Goal: Task Accomplishment & Management: Complete application form

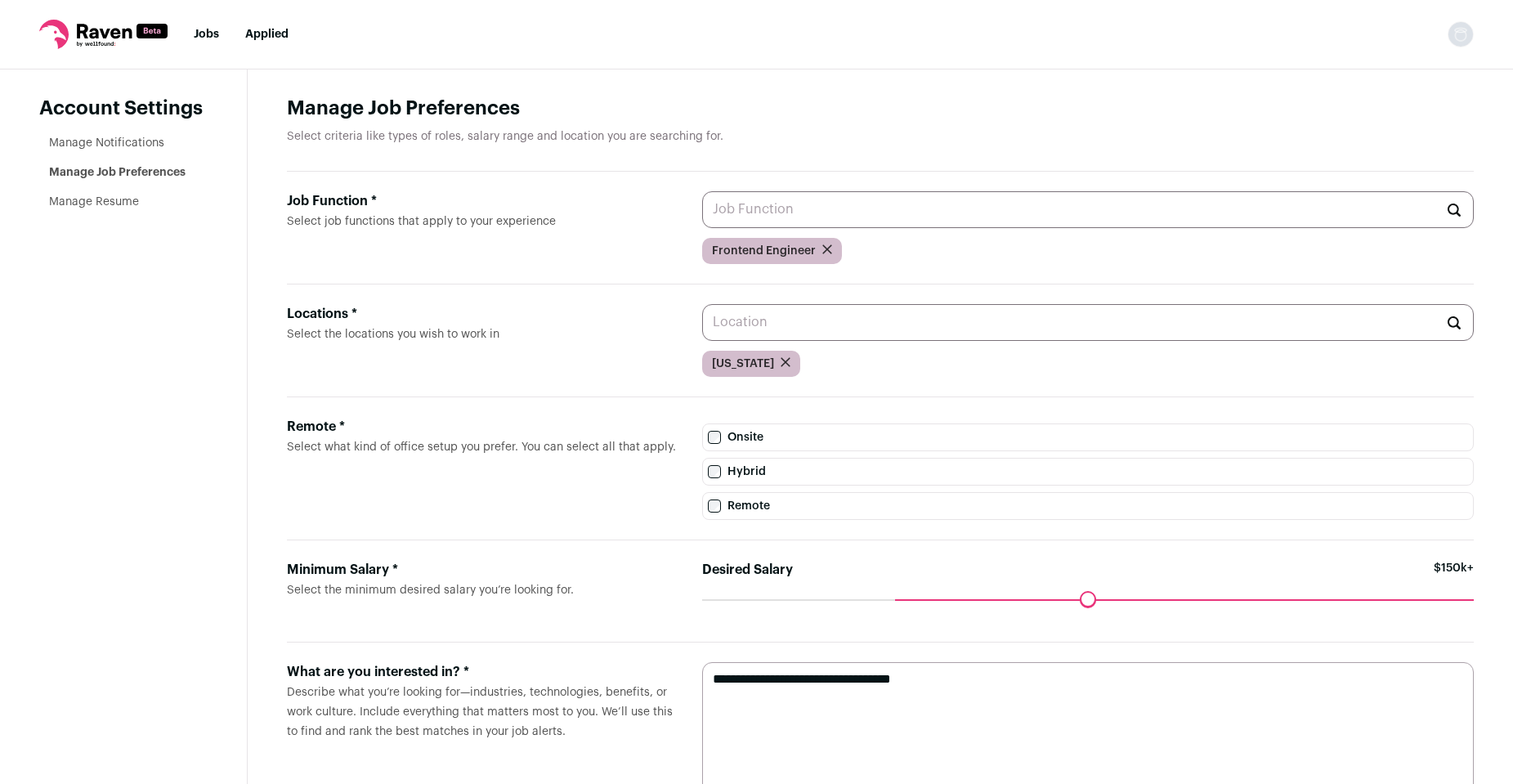
click at [92, 140] on link "Manage Notifications" at bounding box center [106, 143] width 115 height 11
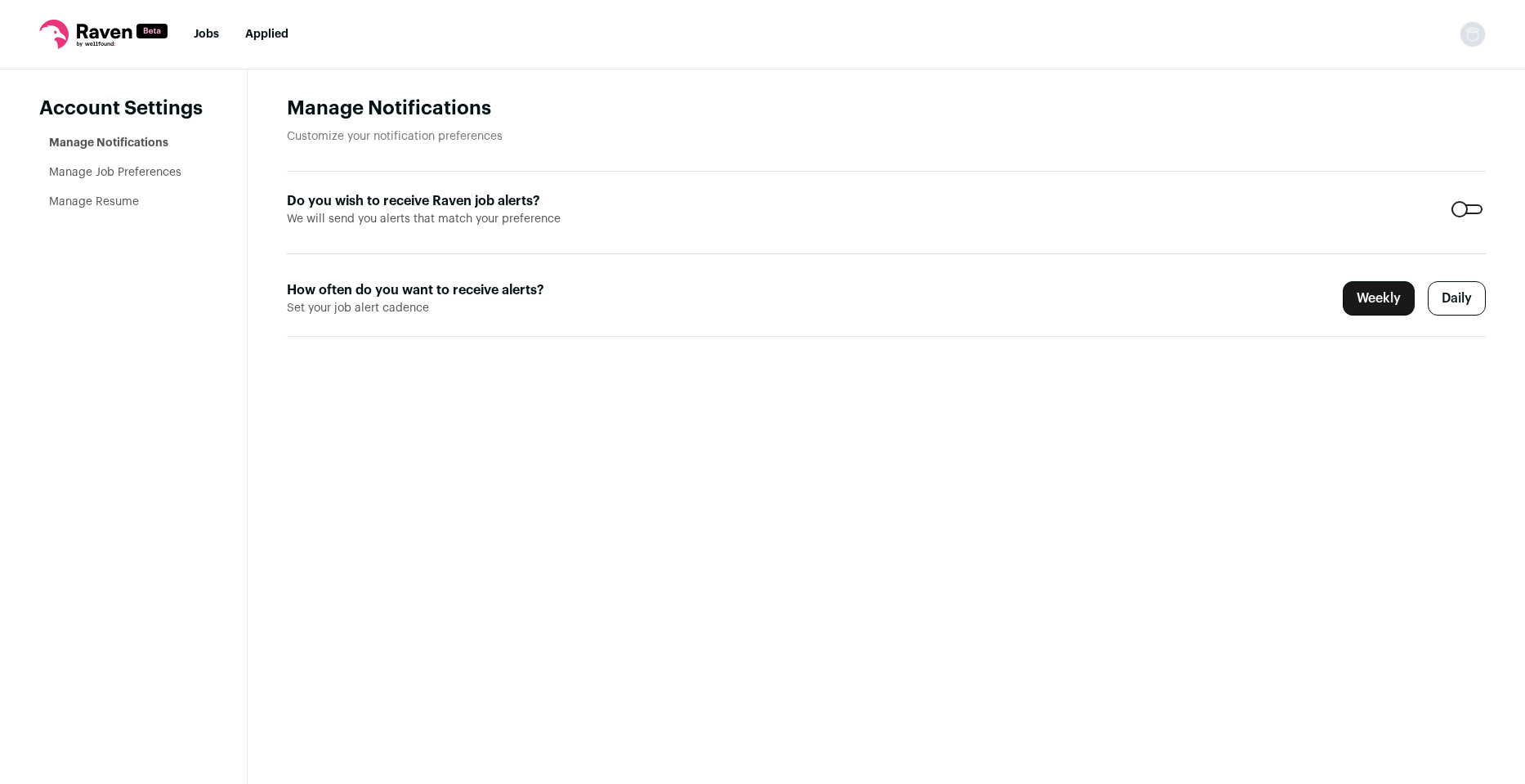
click at [1463, 292] on label "Daily" at bounding box center [1457, 298] width 58 height 35
click at [86, 170] on link "Manage Job Preferences" at bounding box center [114, 173] width 132 height 11
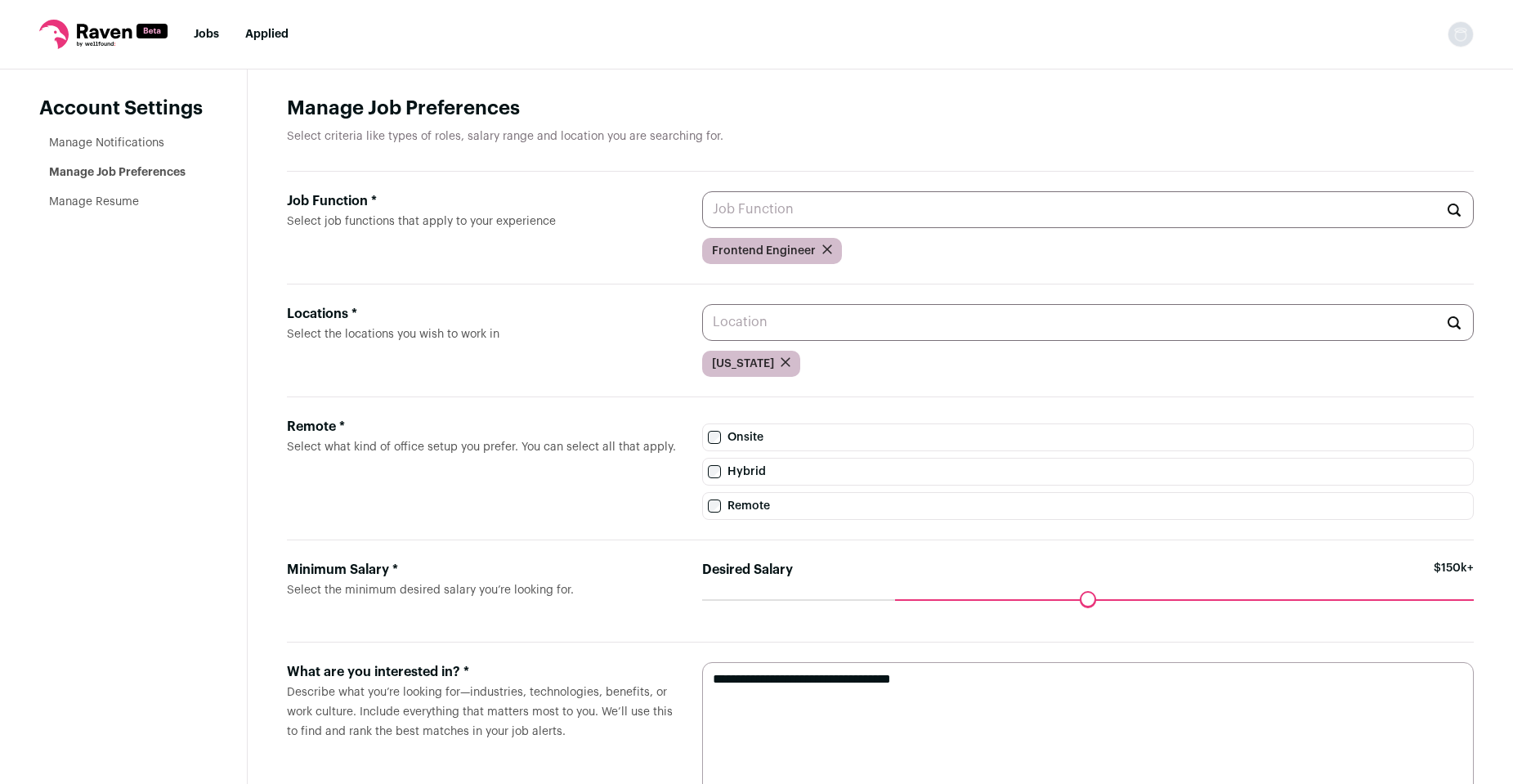
click at [781, 360] on icon "submit" at bounding box center [785, 362] width 8 height 8
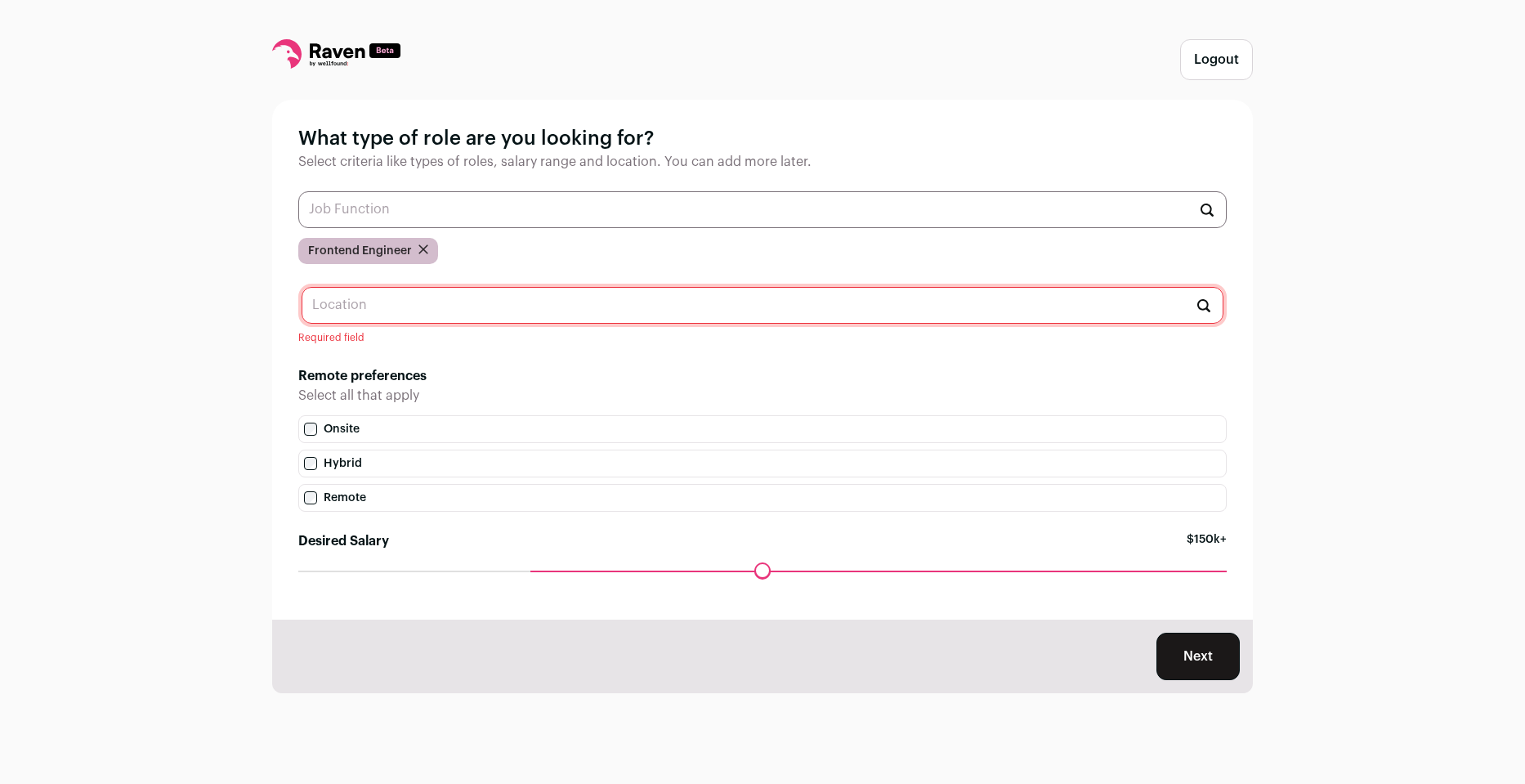
click at [380, 309] on input "text" at bounding box center [762, 305] width 922 height 37
type input "remote"
click at [260, 440] on div "Logout What type of role are you looking for? Select criteria like types of rol…" at bounding box center [762, 392] width 1525 height 784
click at [229, 488] on div "Logout What type of role are you looking for? Select criteria like types of rol…" at bounding box center [762, 392] width 1525 height 784
drag, startPoint x: 355, startPoint y: 305, endPoint x: 306, endPoint y: 308, distance: 49.1
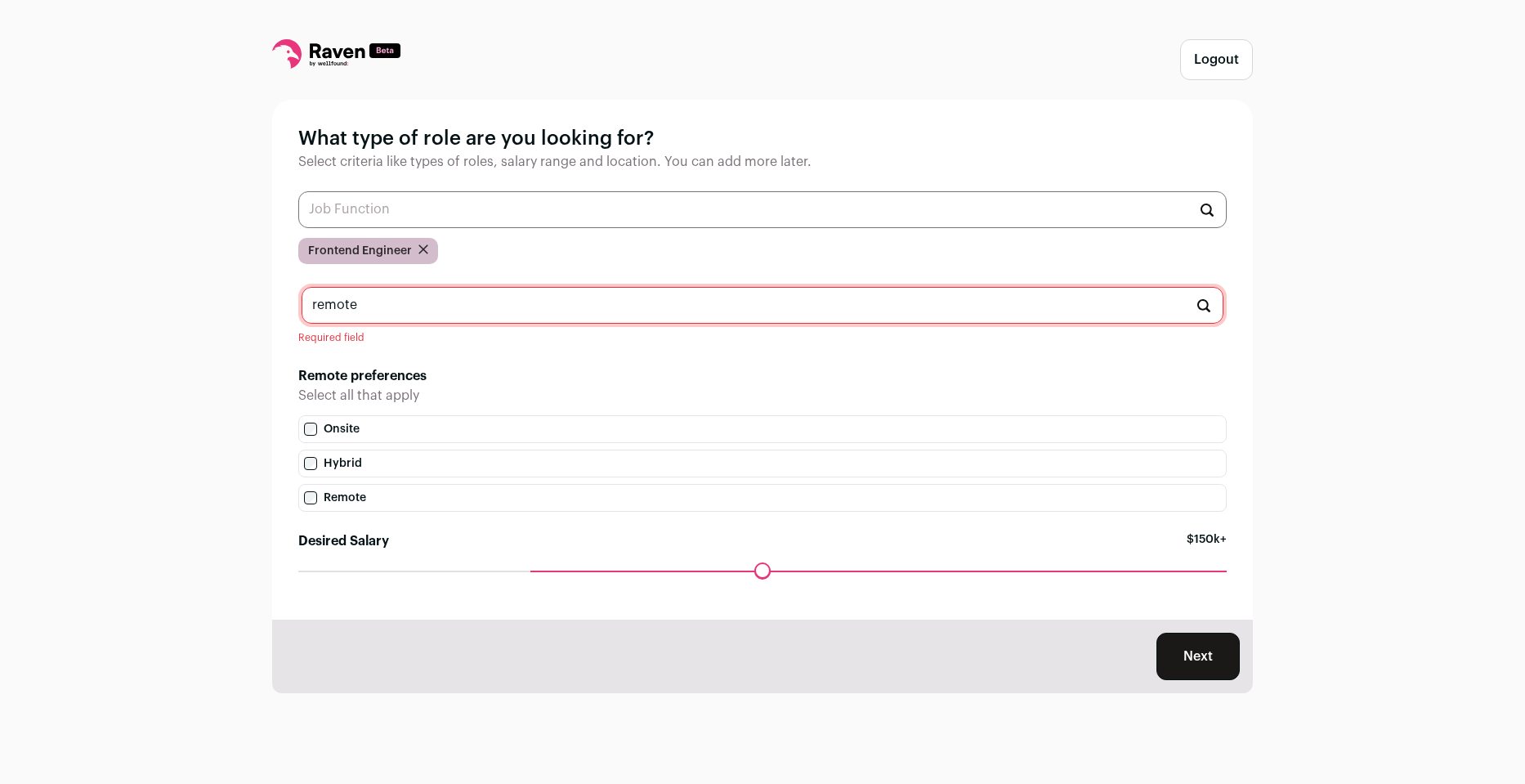
click at [306, 308] on input "remote" at bounding box center [762, 305] width 922 height 37
click at [392, 302] on input "text" at bounding box center [762, 305] width 922 height 37
click at [492, 375] on h2 "Remote preferences" at bounding box center [762, 375] width 929 height 20
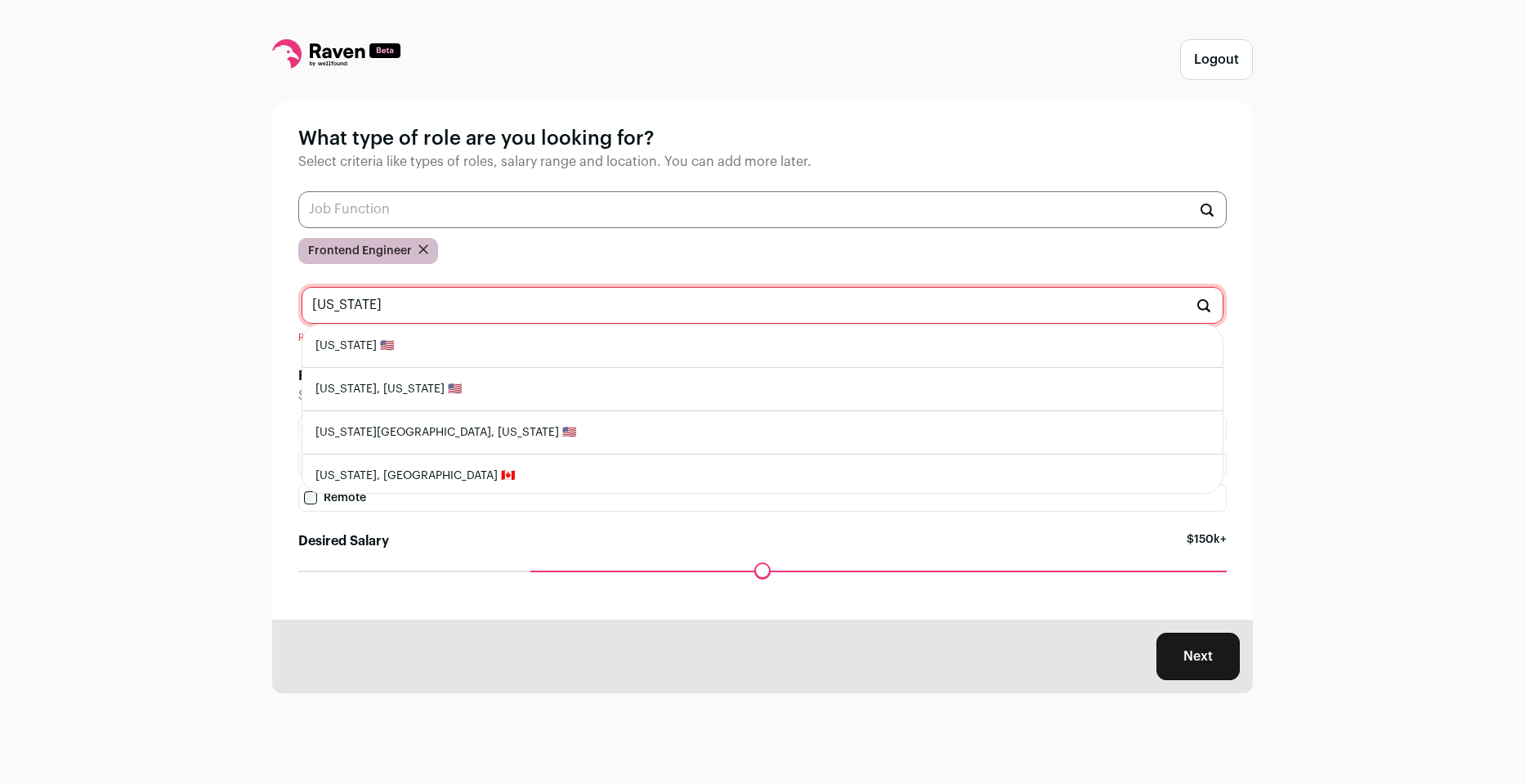
click at [384, 342] on li "[US_STATE] 🇺🇸" at bounding box center [762, 346] width 920 height 43
type input "[US_STATE] 🇺🇸"
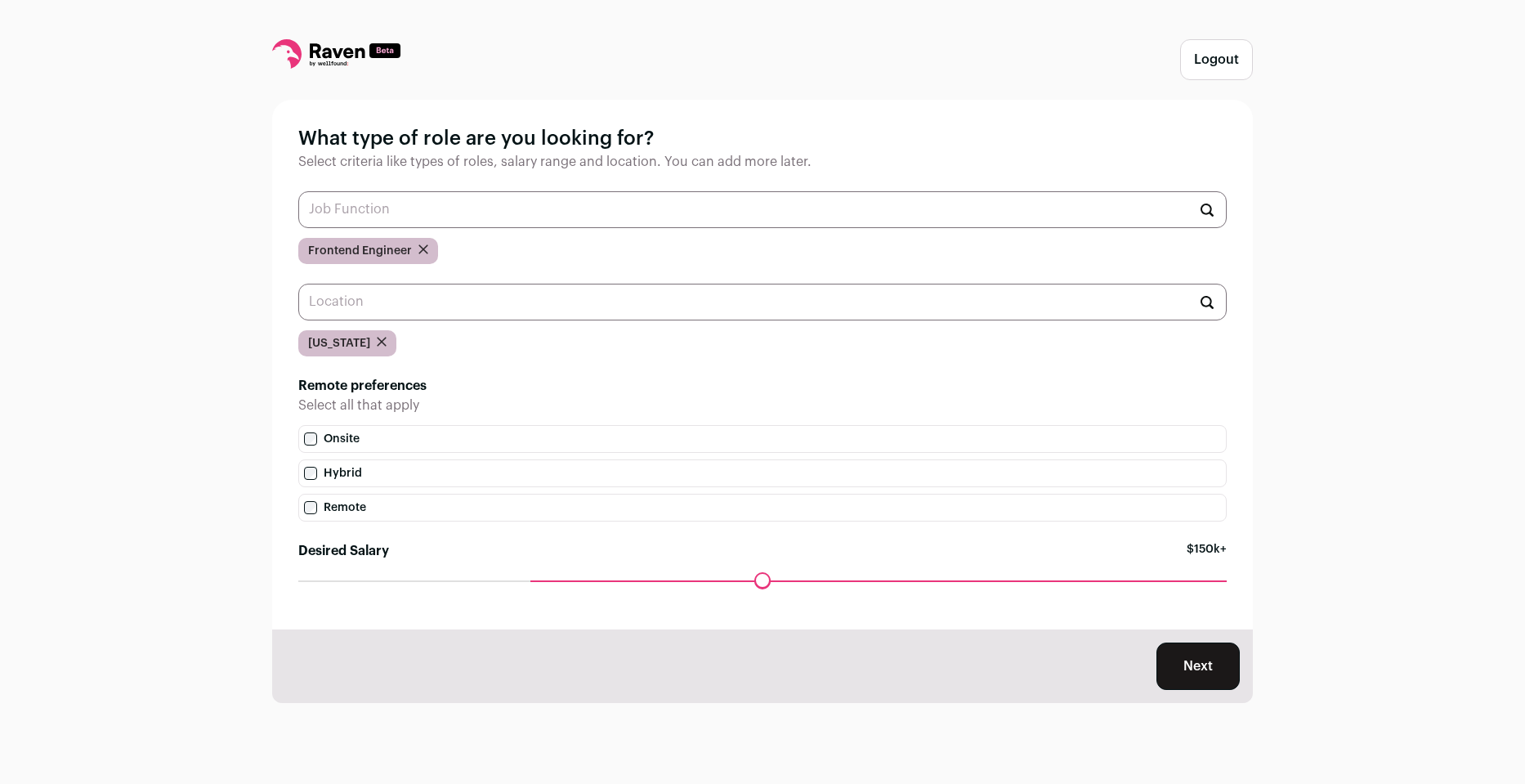
click at [1199, 665] on button "Next" at bounding box center [1198, 666] width 83 height 48
click at [687, 208] on input "text" at bounding box center [762, 209] width 929 height 37
click at [463, 209] on input "software engineer" at bounding box center [762, 209] width 929 height 37
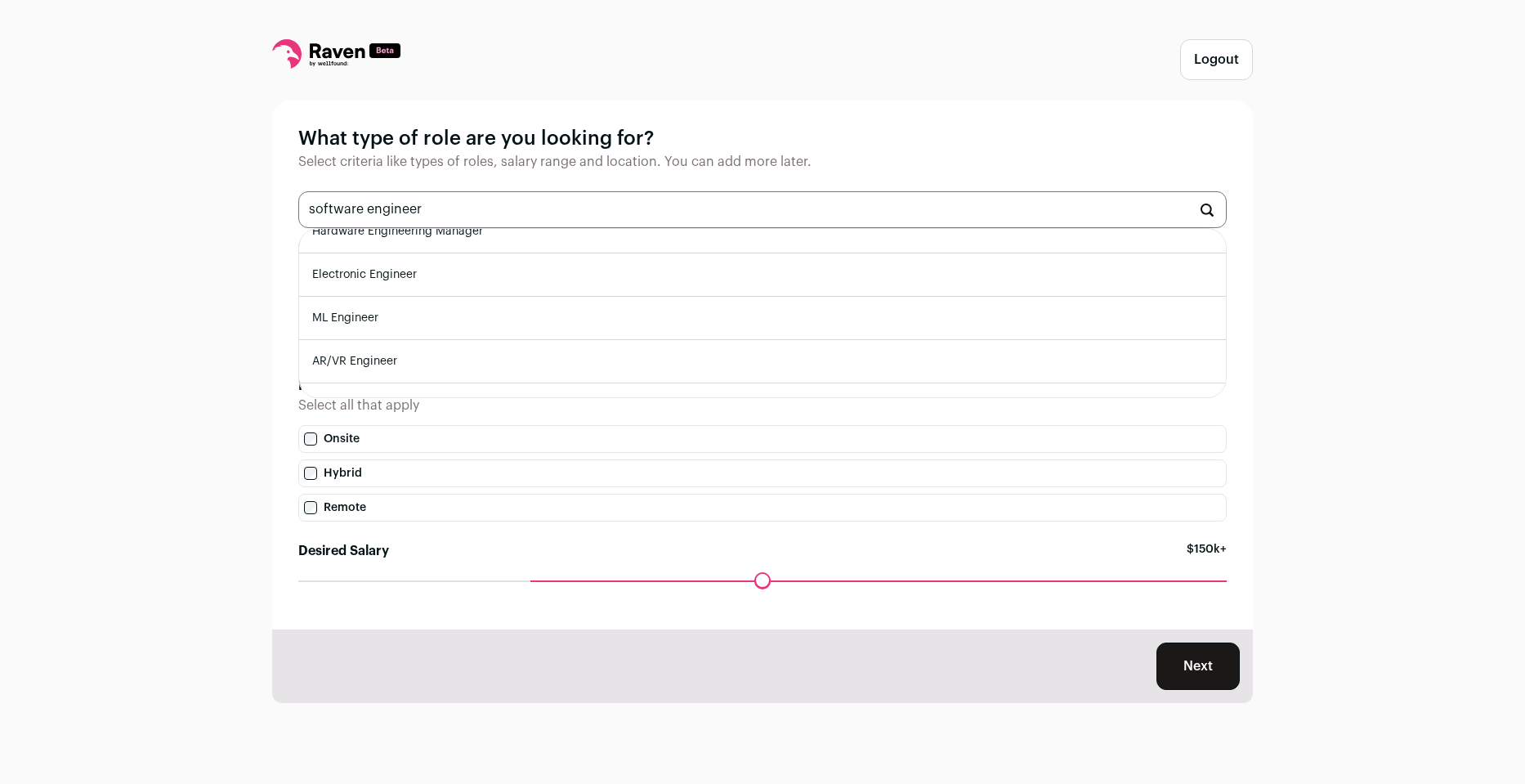
scroll to position [481, 0]
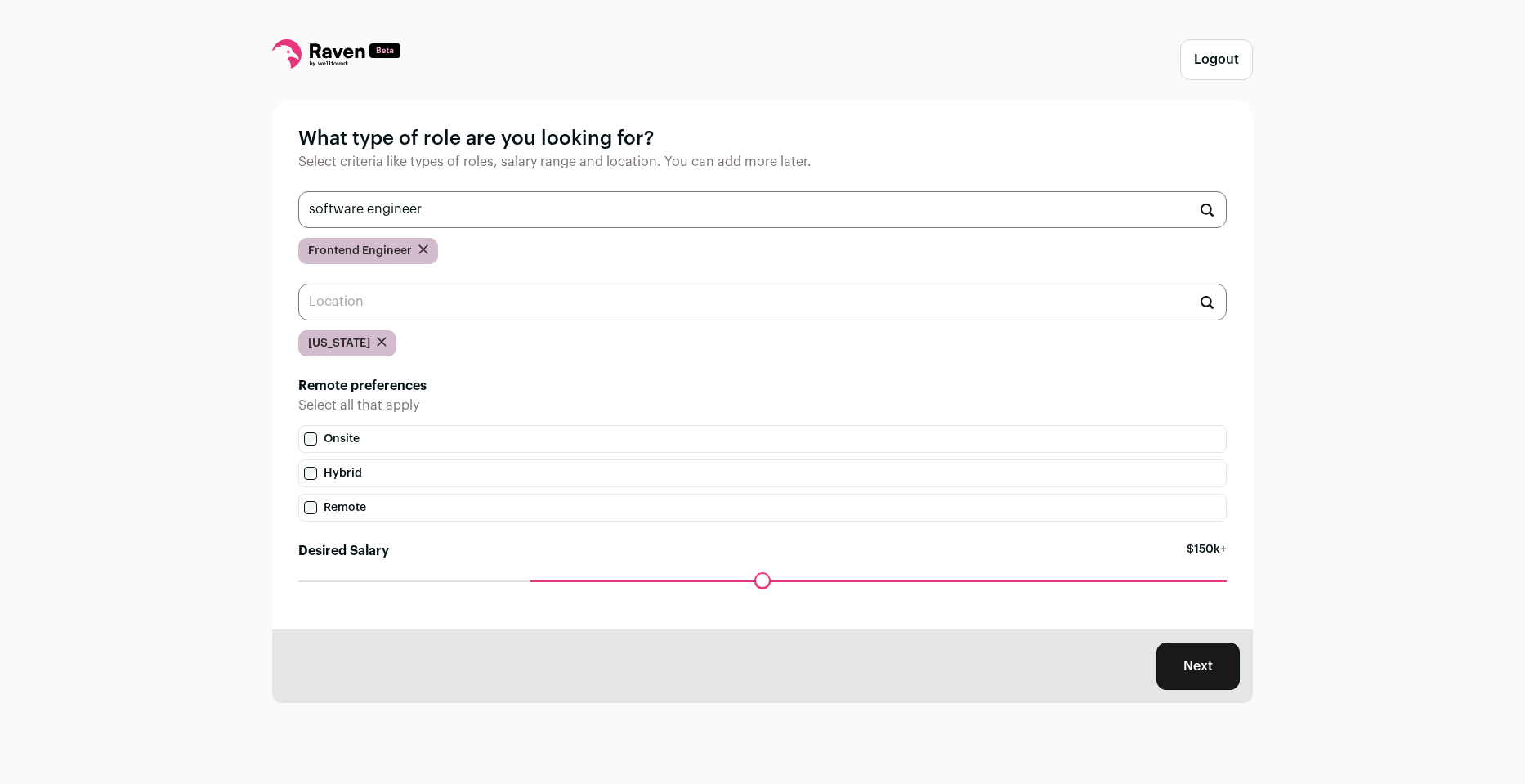
click at [193, 290] on div "Logout What type of role are you looking for? Select criteria like types of rol…" at bounding box center [762, 392] width 1525 height 784
drag, startPoint x: 456, startPoint y: 213, endPoint x: 446, endPoint y: 207, distance: 11.7
click at [446, 207] on input "software engineer" at bounding box center [762, 209] width 929 height 37
drag, startPoint x: 426, startPoint y: 208, endPoint x: 310, endPoint y: 204, distance: 116.1
click at [310, 204] on input "software engineer" at bounding box center [762, 209] width 929 height 37
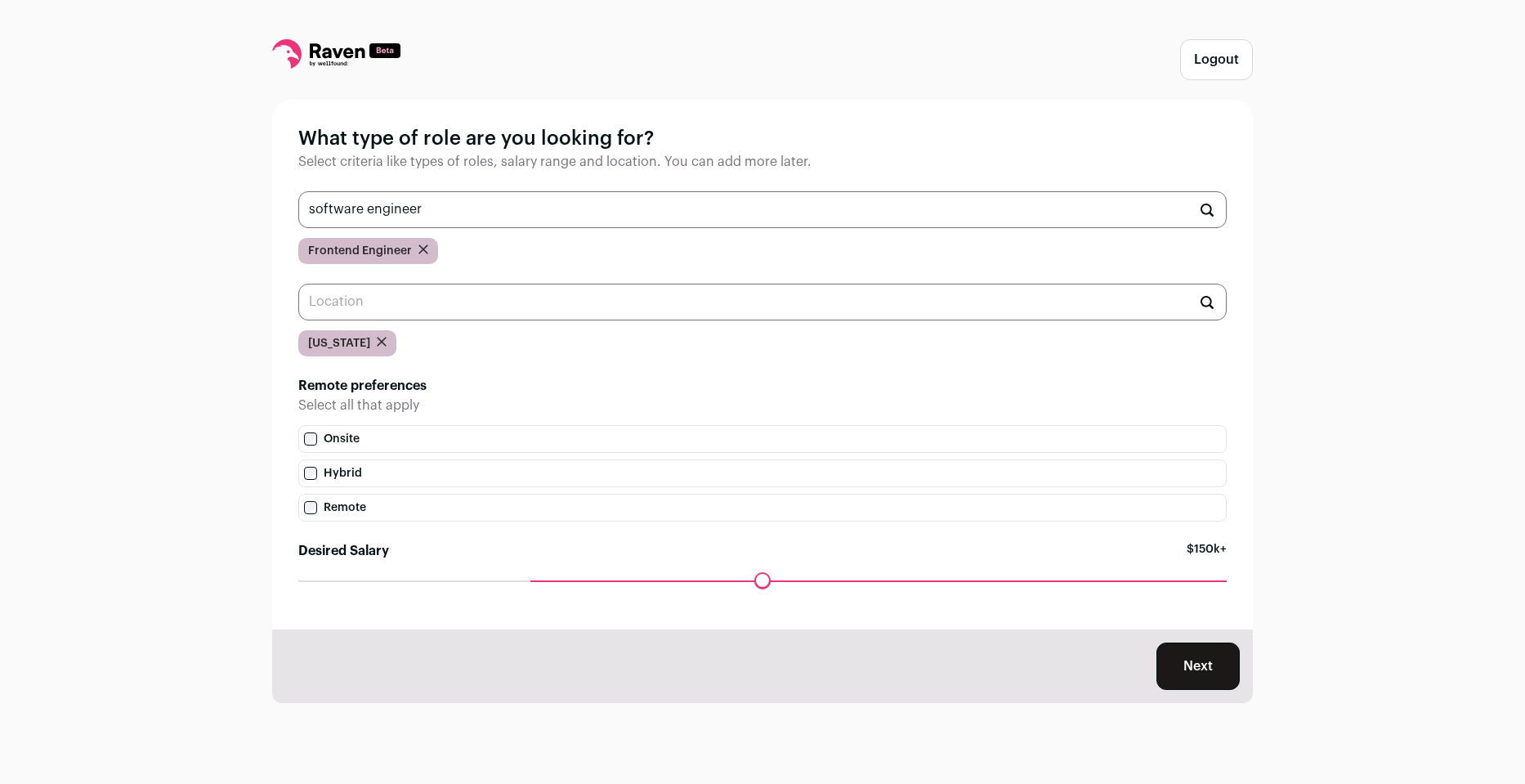
click at [310, 205] on input "software engineer" at bounding box center [762, 209] width 929 height 37
click at [342, 210] on input "software engineer" at bounding box center [762, 209] width 929 height 37
click at [530, 214] on input "backend engineer" at bounding box center [762, 209] width 929 height 37
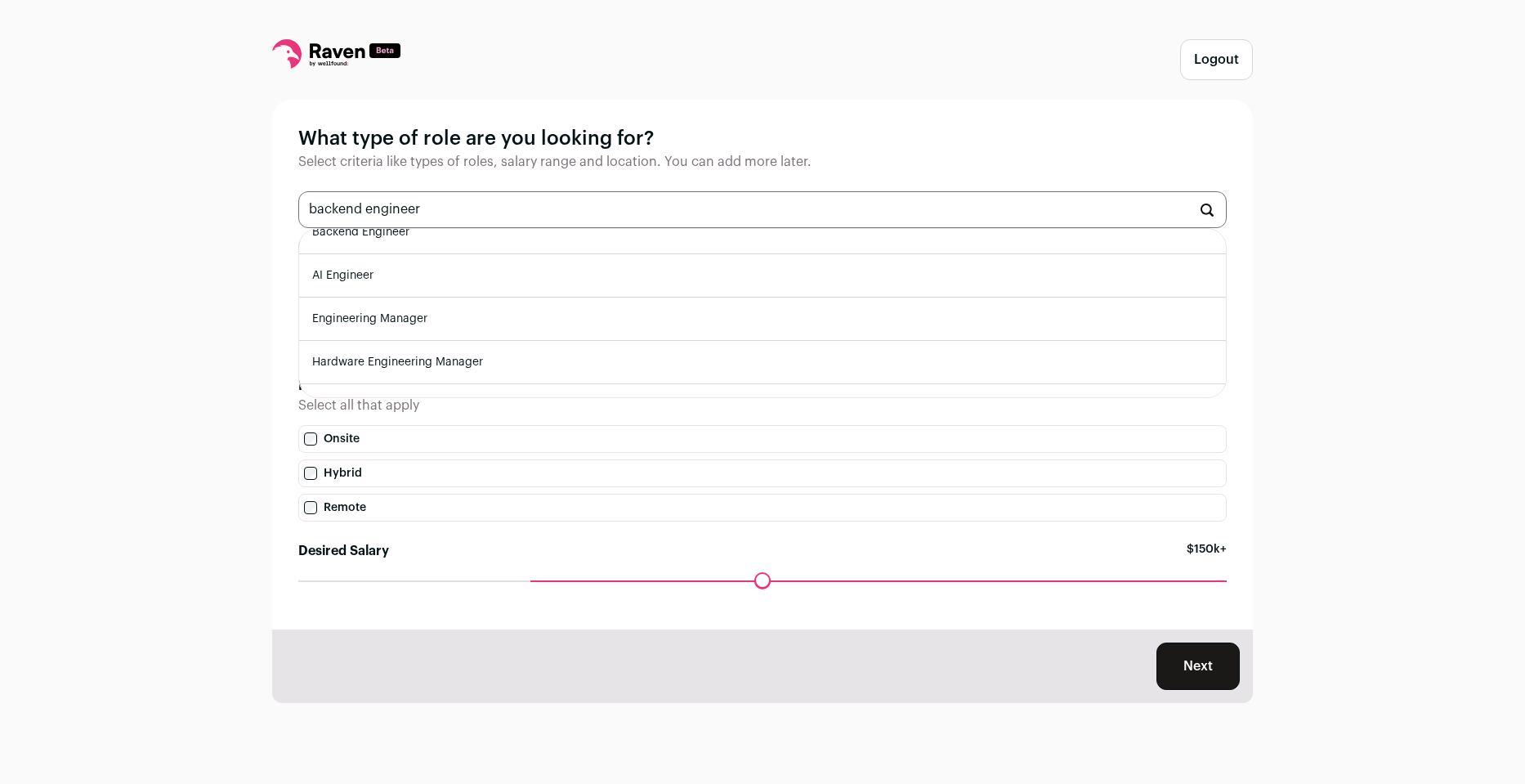
scroll to position [0, 0]
click at [400, 245] on li "Backend Engineer" at bounding box center [762, 250] width 927 height 43
type input "Backend Engineer"
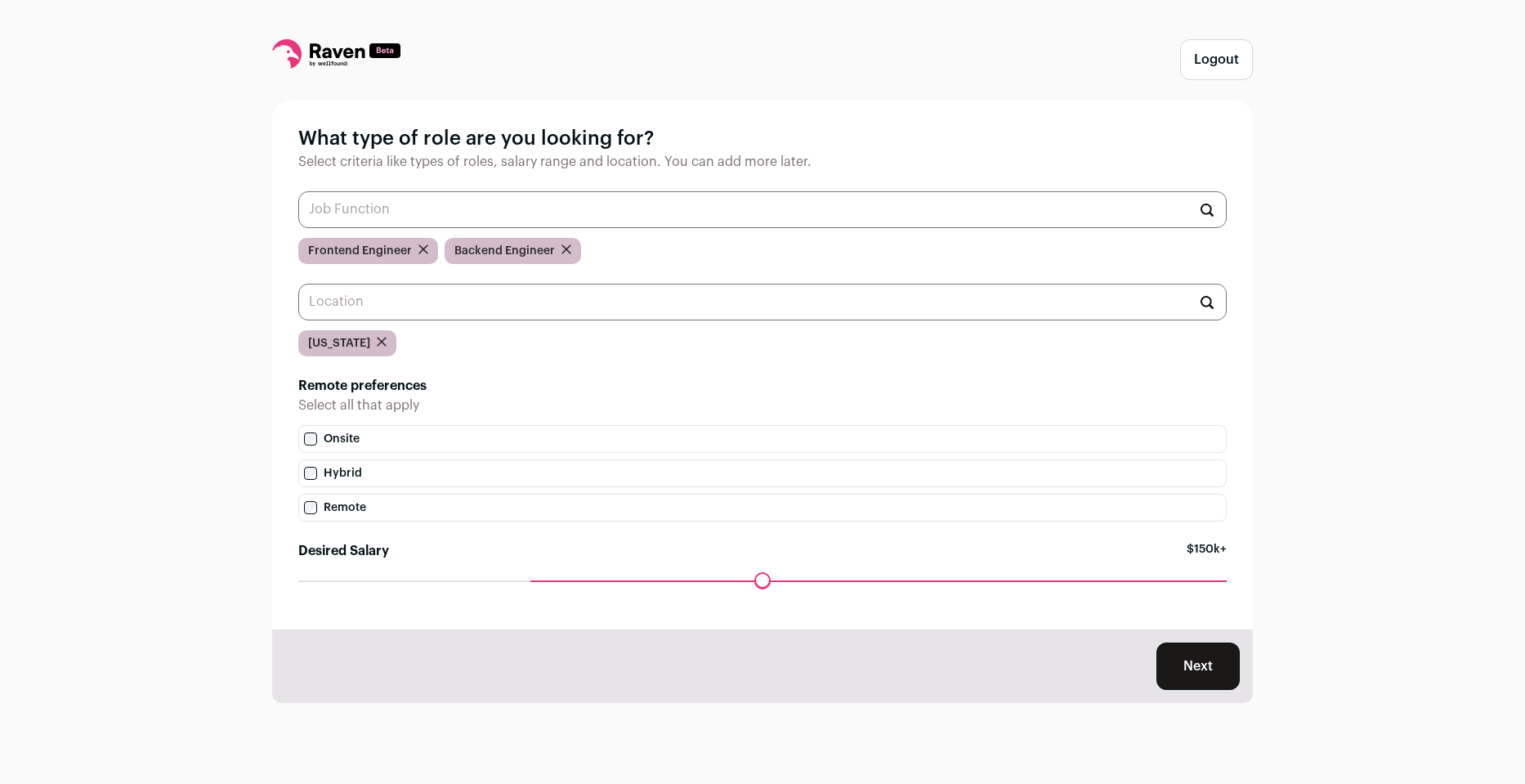
click at [413, 205] on input "text" at bounding box center [762, 209] width 929 height 37
click at [380, 249] on li "Full-Stack Engineer" at bounding box center [762, 250] width 927 height 43
type input "Full-Stack Engineer"
click at [1213, 664] on button "Next" at bounding box center [1198, 666] width 83 height 48
